Goal: Information Seeking & Learning: Learn about a topic

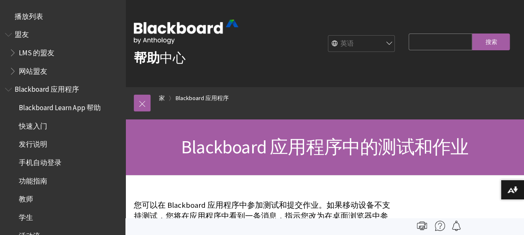
scroll to position [453, 0]
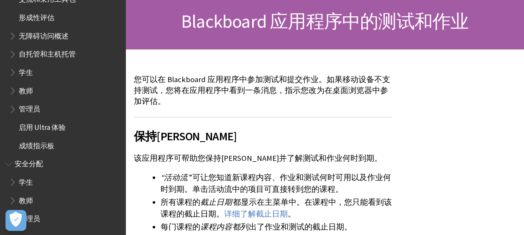
scroll to position [83, 0]
click at [52, 186] on span "学生" at bounding box center [64, 182] width 111 height 14
